Goal: Find specific page/section: Find specific page/section

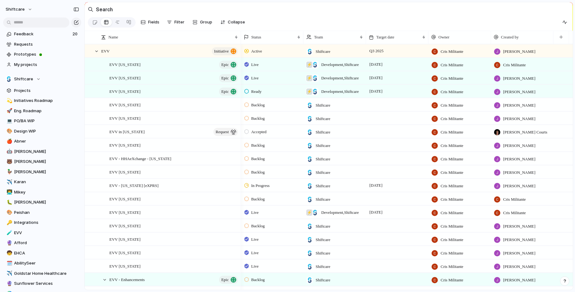
click at [29, 24] on input "text" at bounding box center [36, 22] width 66 height 10
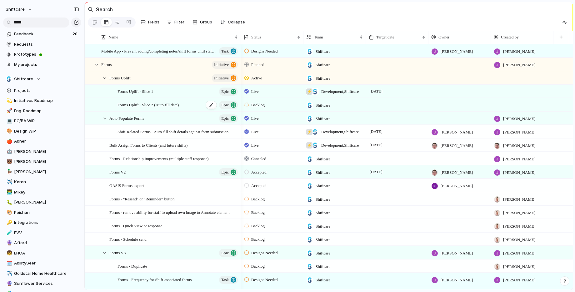
type input "*****"
click at [138, 105] on span "Forms Uplift - Slice 2 (Auto-fill data)" at bounding box center [147, 104] width 61 height 7
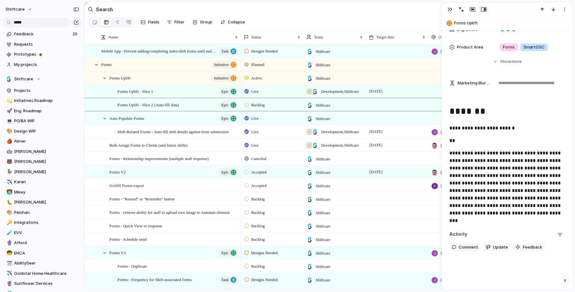
scroll to position [192, 0]
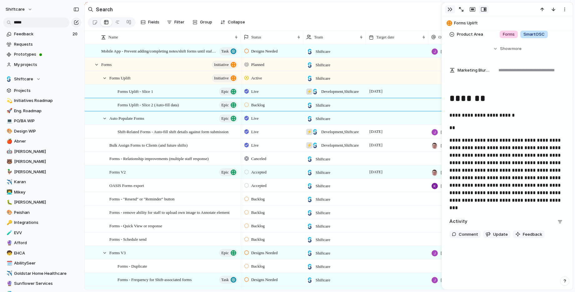
click at [449, 10] on div "button" at bounding box center [449, 9] width 5 height 5
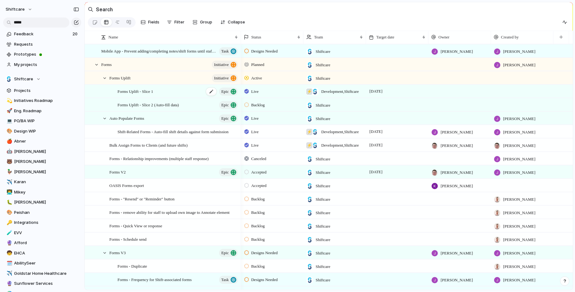
click at [140, 90] on span "Forms Uplift - Slice 1" at bounding box center [135, 90] width 36 height 7
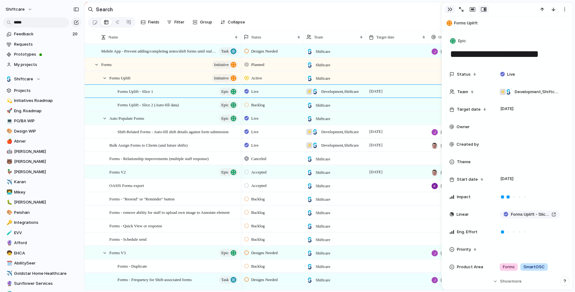
click at [449, 9] on div "button" at bounding box center [449, 9] width 5 height 5
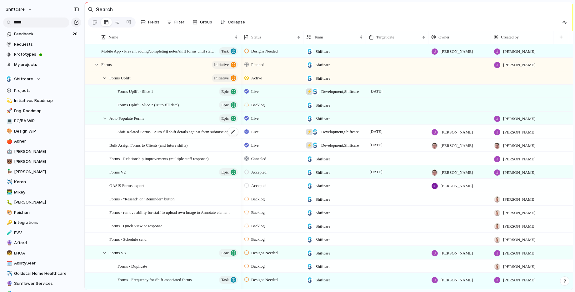
click at [140, 131] on span "Shift-Related Forms - Auto-fill shift details against form submission" at bounding box center [172, 131] width 111 height 7
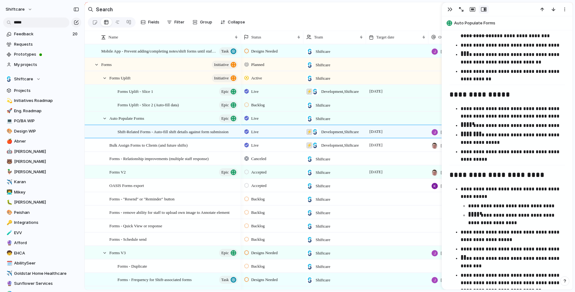
scroll to position [1200, 0]
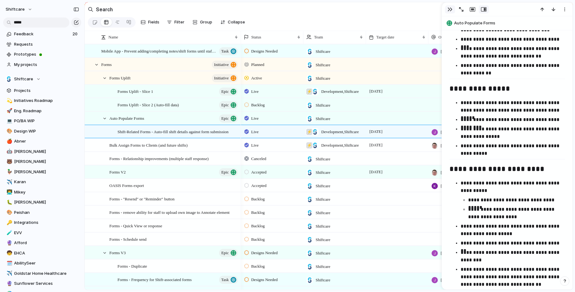
click at [450, 9] on div "button" at bounding box center [449, 9] width 5 height 5
